Goal: Check status: Check status

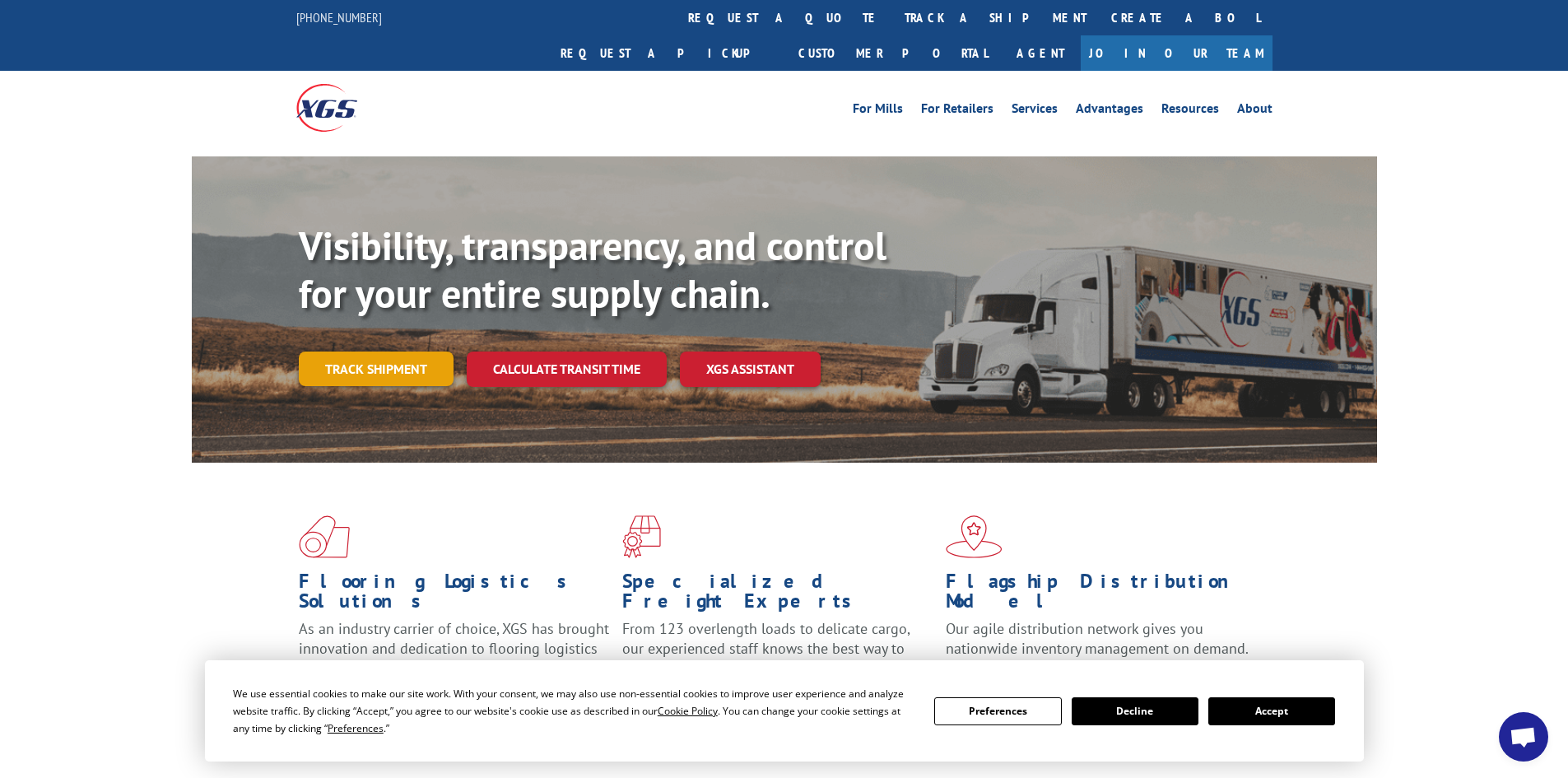
click at [318, 351] on link "Track shipment" at bounding box center [376, 368] width 155 height 34
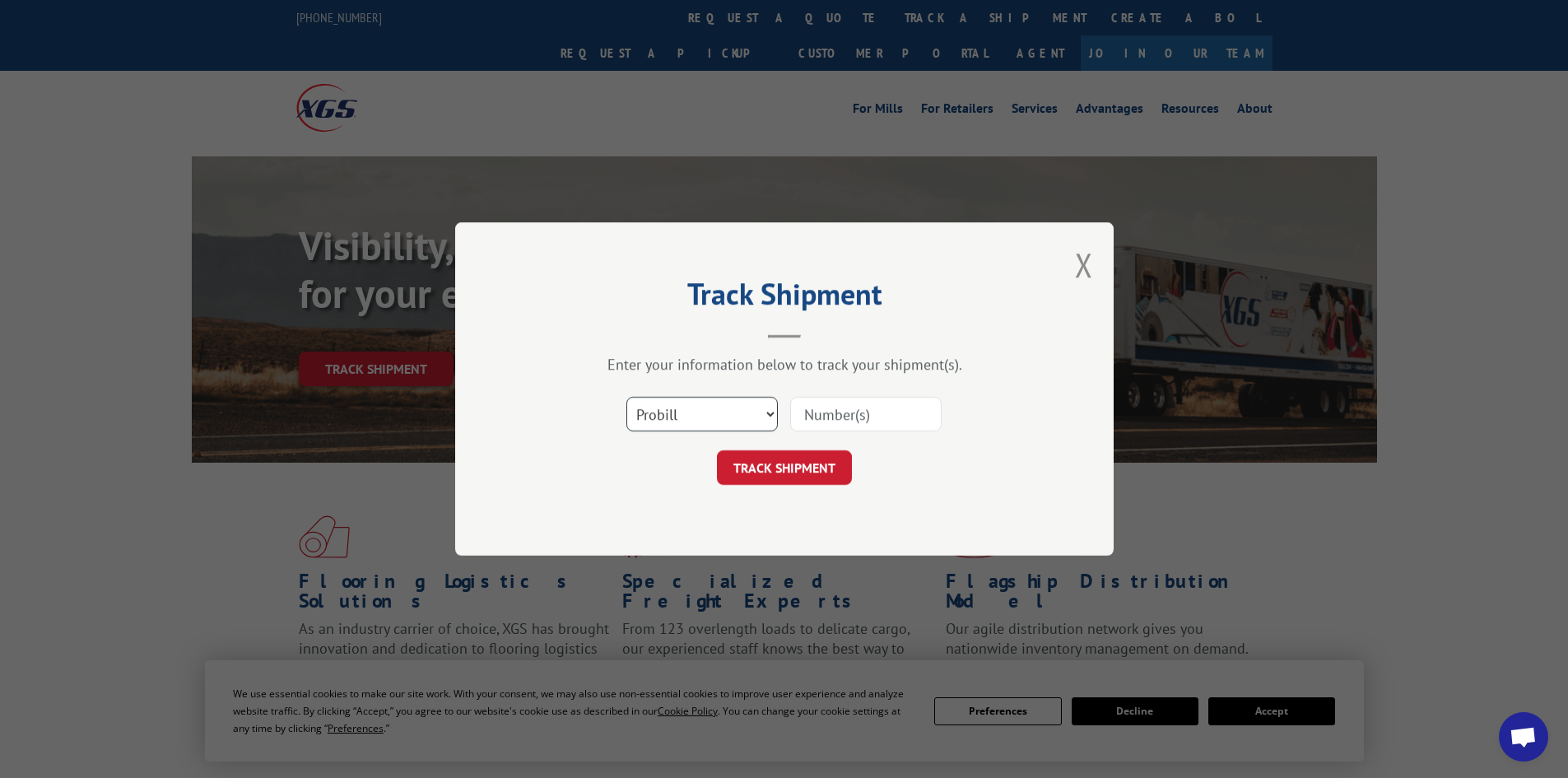
click at [695, 397] on select "Select category... Probill BOL PO" at bounding box center [701, 414] width 152 height 34
select select "po"
click at [626, 397] on select "Select category... Probill BOL PO" at bounding box center [701, 414] width 152 height 34
click at [807, 418] on input at bounding box center [866, 414] width 152 height 34
paste input "31502862"
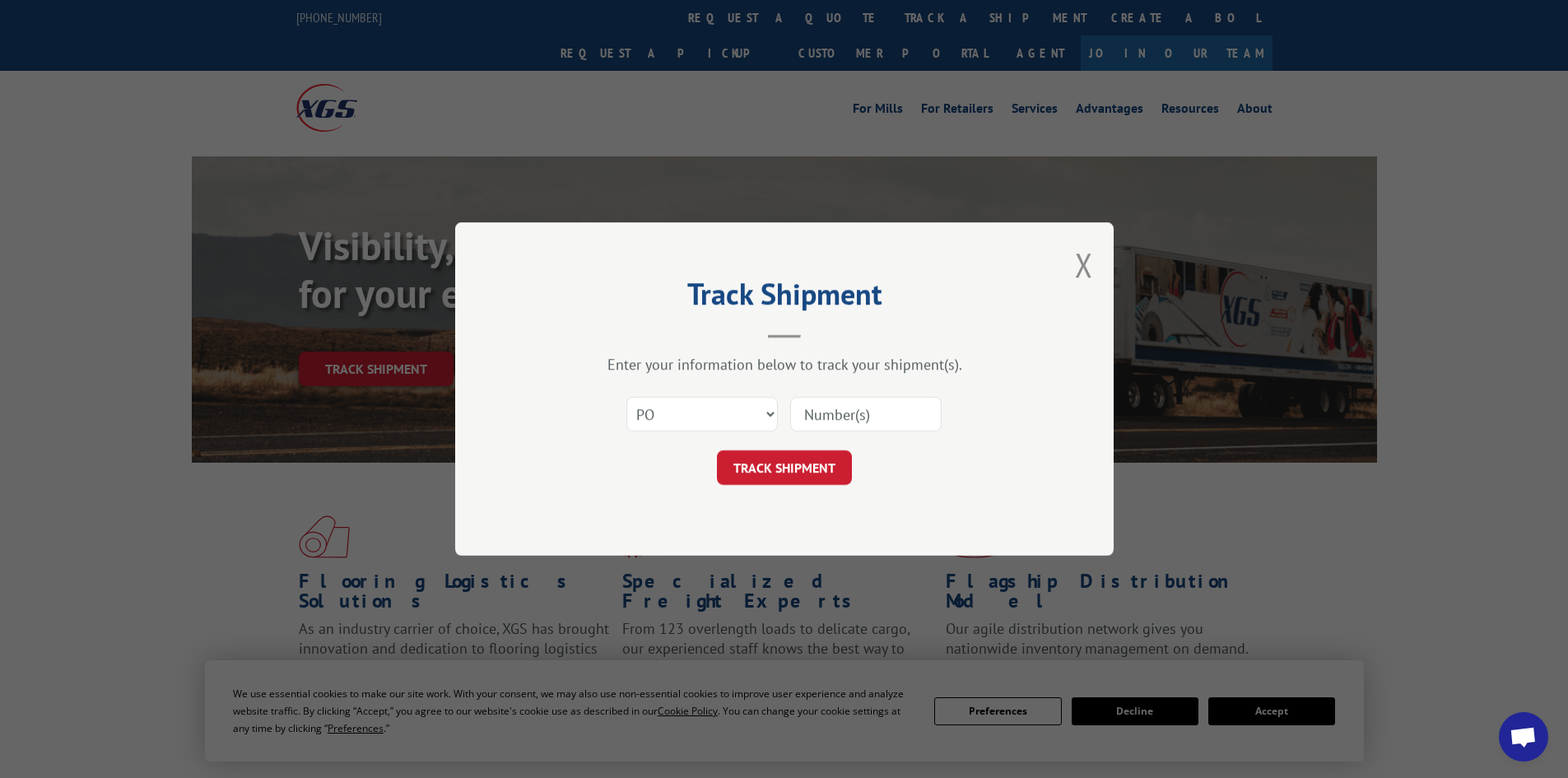
type input "31502862"
click button "TRACK SHIPMENT" at bounding box center [784, 467] width 135 height 34
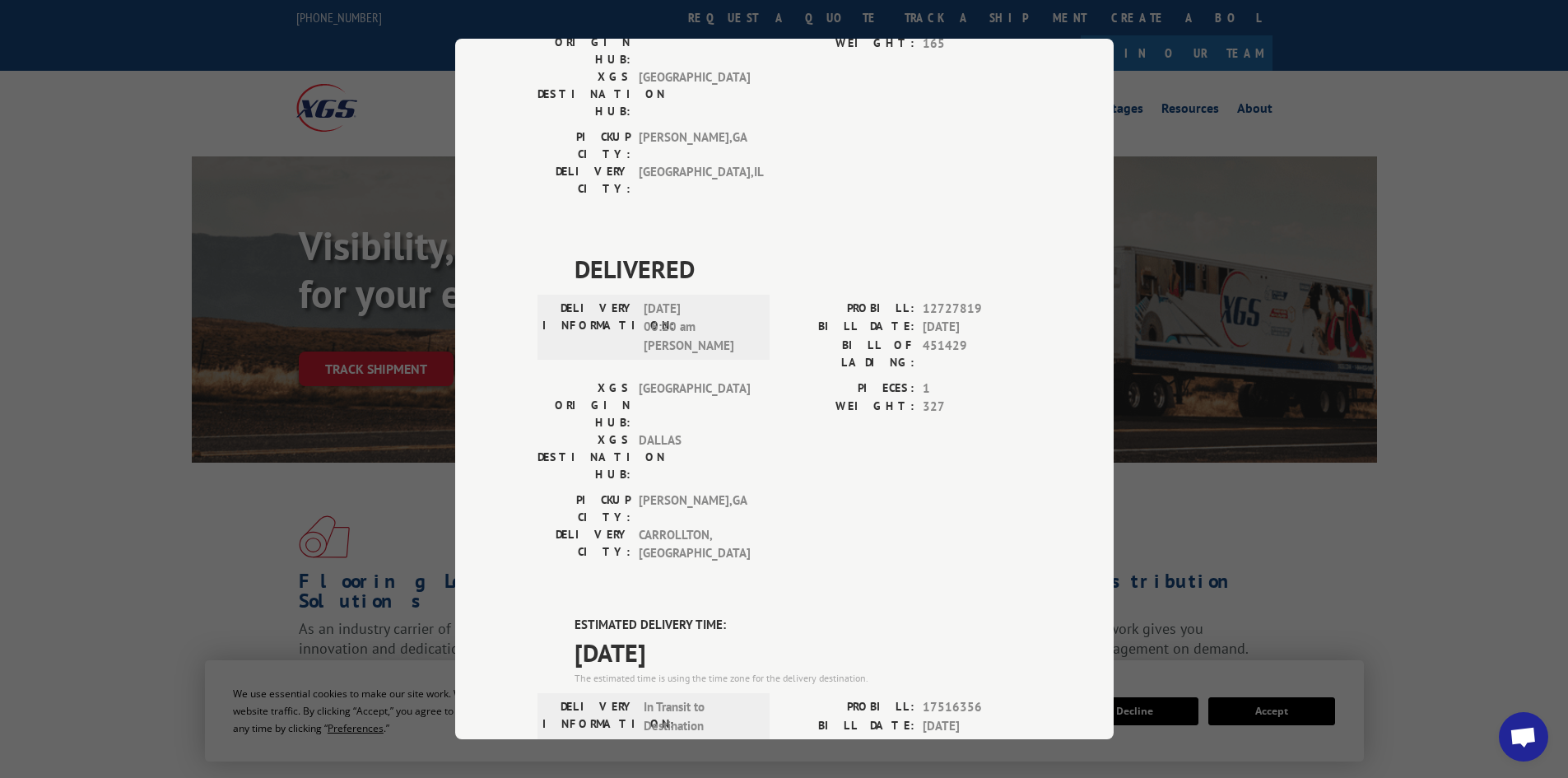
scroll to position [659, 0]
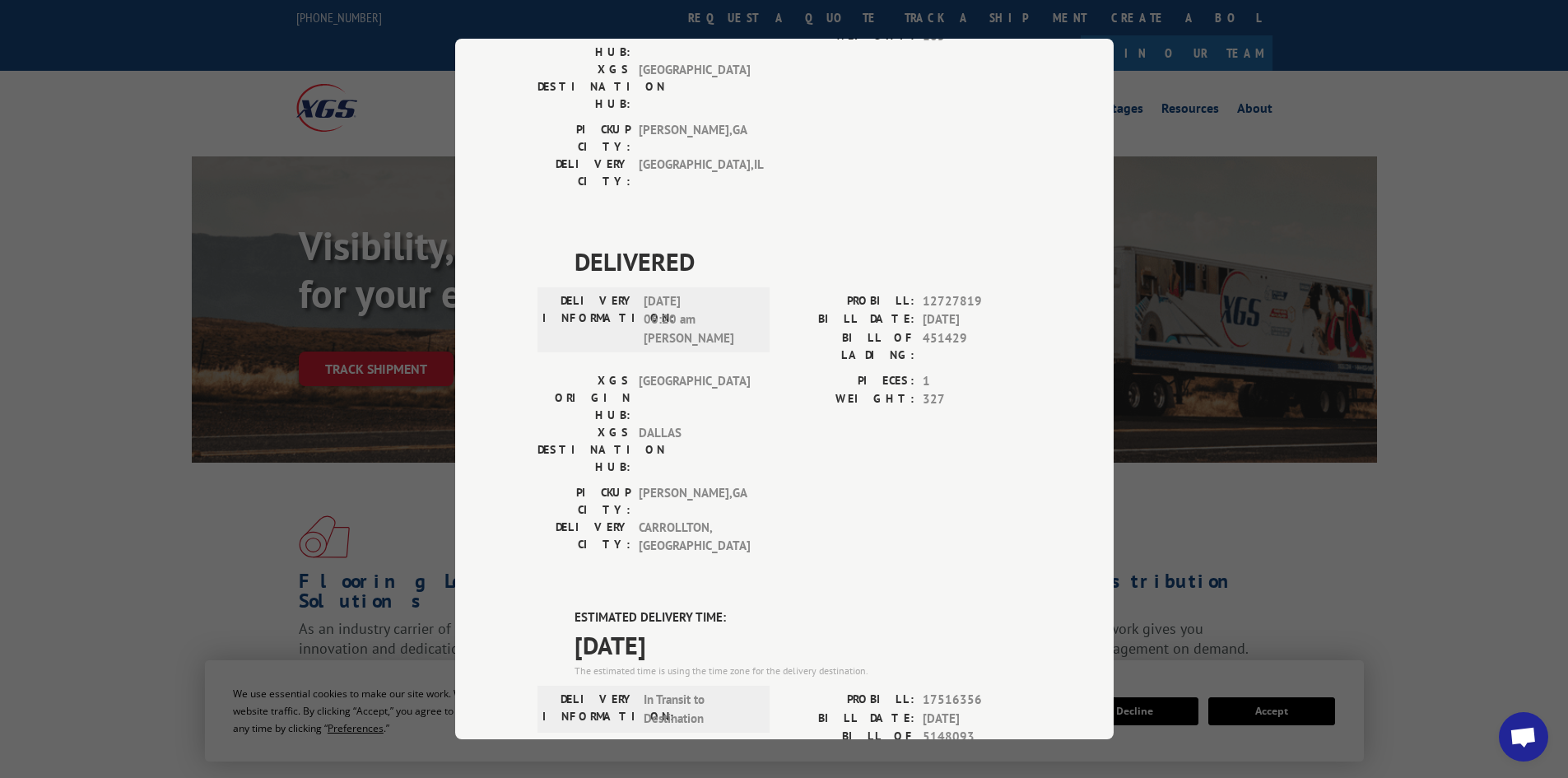
drag, startPoint x: 702, startPoint y: 362, endPoint x: 561, endPoint y: 365, distance: 141.0
copy span "[DATE]"
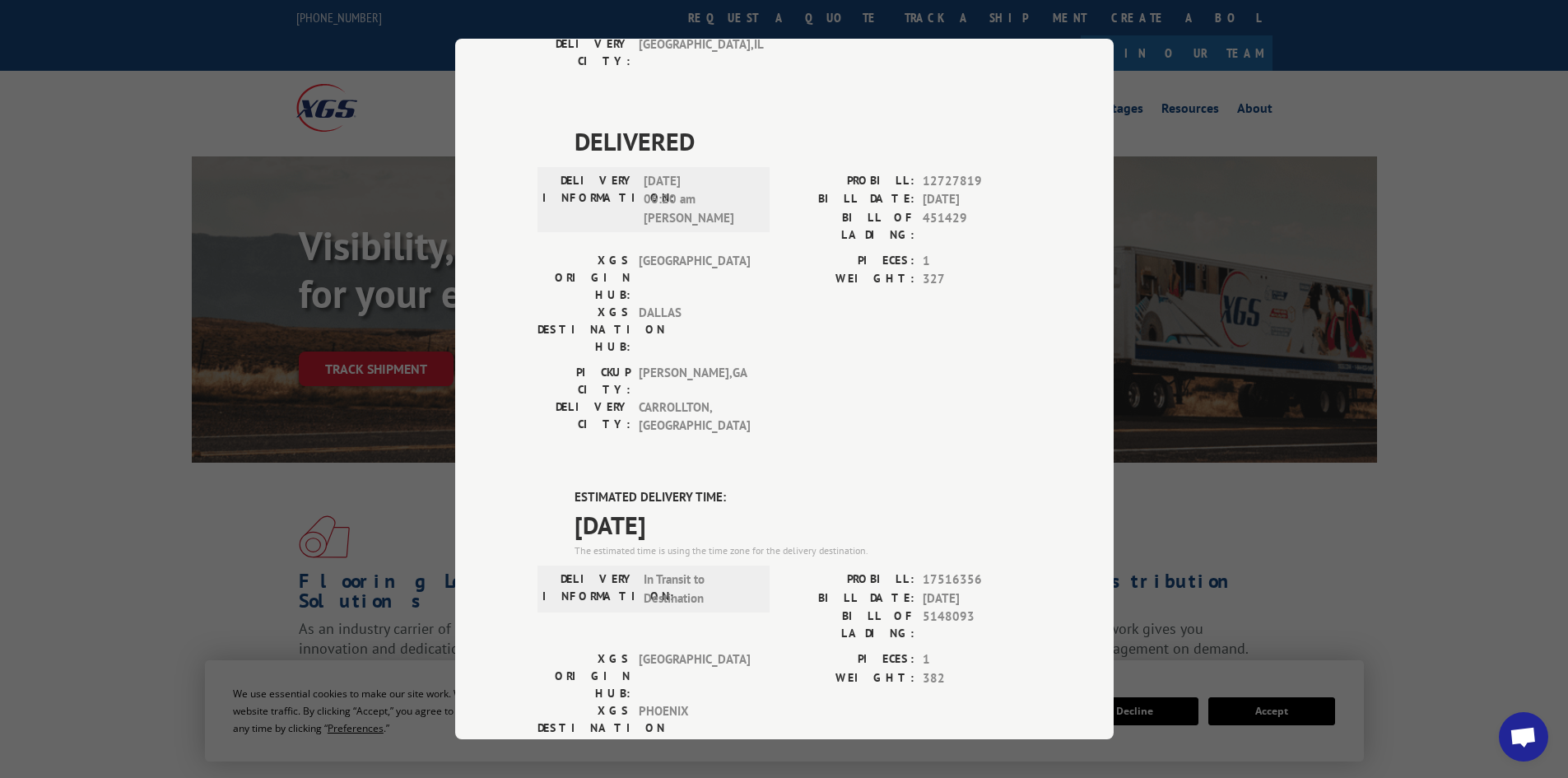
scroll to position [741, 0]
